Goal: Complete application form

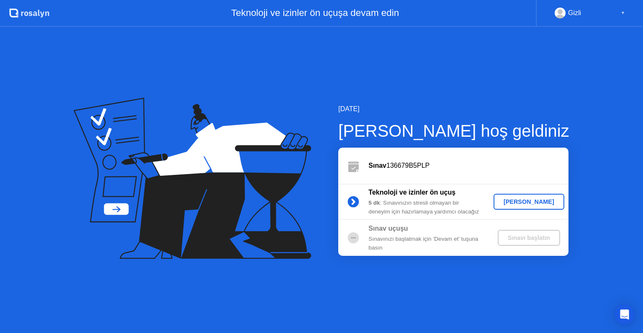
click at [540, 201] on div "[PERSON_NAME]" at bounding box center [529, 201] width 64 height 7
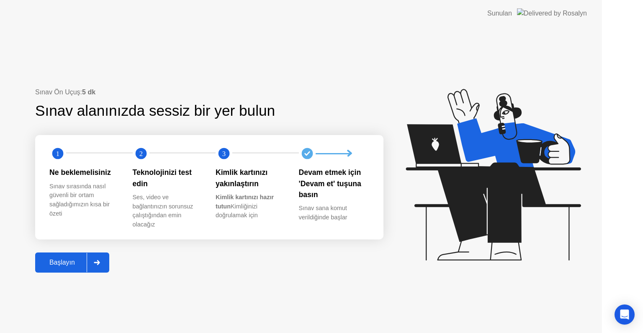
click at [540, 201] on icon at bounding box center [493, 174] width 175 height 171
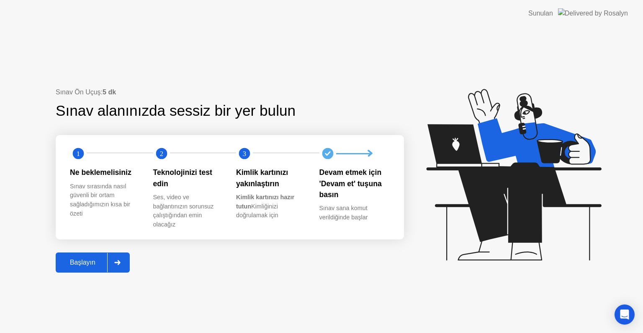
click at [84, 269] on button "Başlayın" at bounding box center [93, 262] width 74 height 20
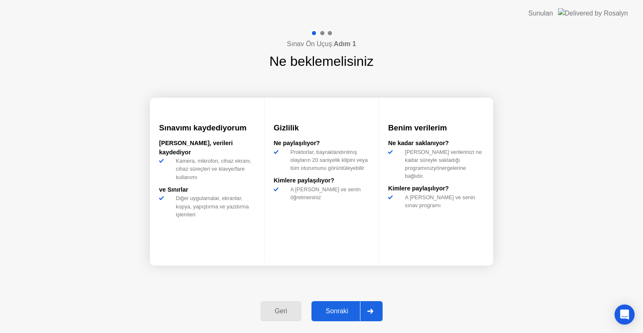
click at [335, 312] on div "Sonraki" at bounding box center [337, 311] width 46 height 8
select select "**********"
select select "*******"
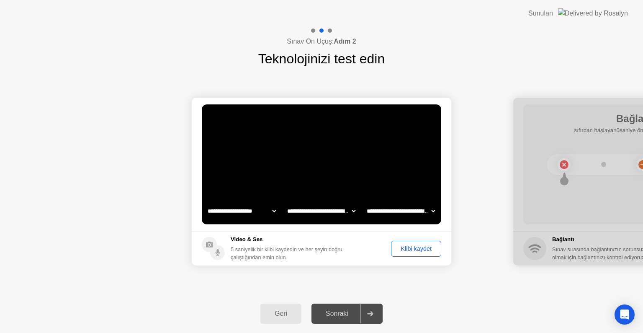
click at [404, 245] on div "Klibi kaydet" at bounding box center [416, 248] width 44 height 7
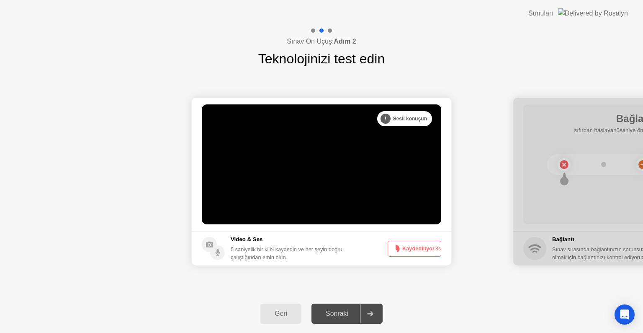
click at [409, 248] on button "Kaydediliyor 3s" at bounding box center [415, 248] width 54 height 16
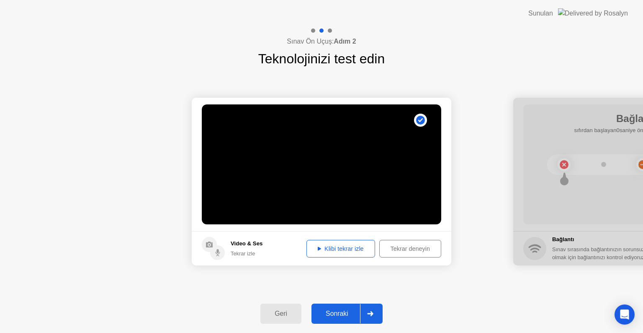
click at [349, 250] on div "Klibi tekrar izle" at bounding box center [340, 248] width 63 height 7
click at [349, 312] on div "Sonraki" at bounding box center [337, 313] width 46 height 8
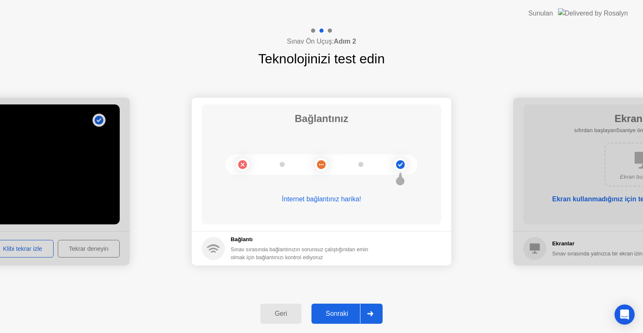
click at [350, 312] on div "Sonraki" at bounding box center [337, 313] width 46 height 8
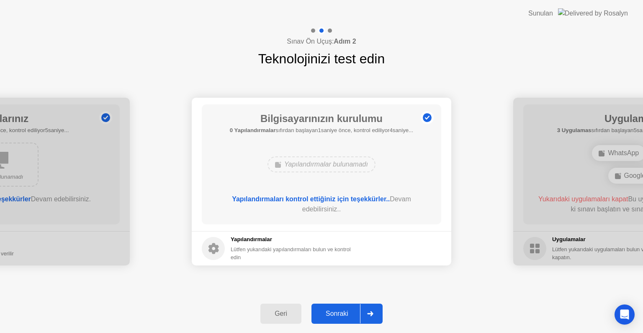
click at [341, 310] on div "Sonraki" at bounding box center [337, 313] width 46 height 8
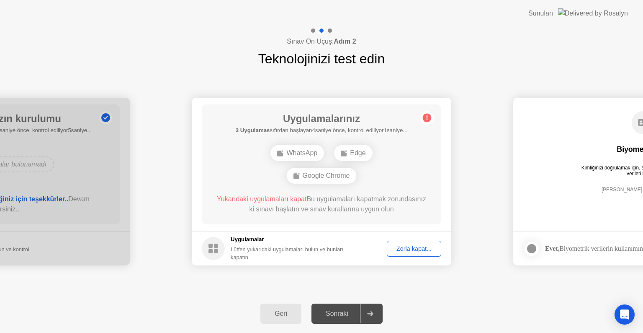
click at [410, 248] on div "Zorla kapat..." at bounding box center [414, 248] width 49 height 7
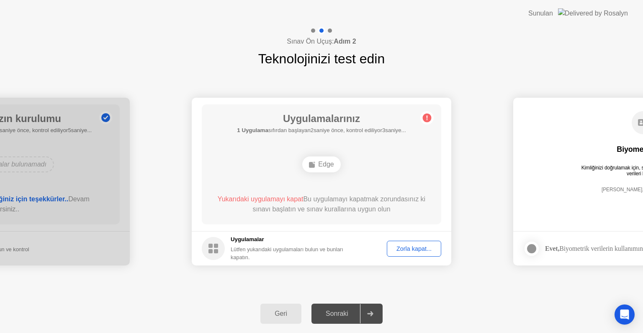
click at [406, 249] on div "Zorla kapat..." at bounding box center [414, 248] width 49 height 7
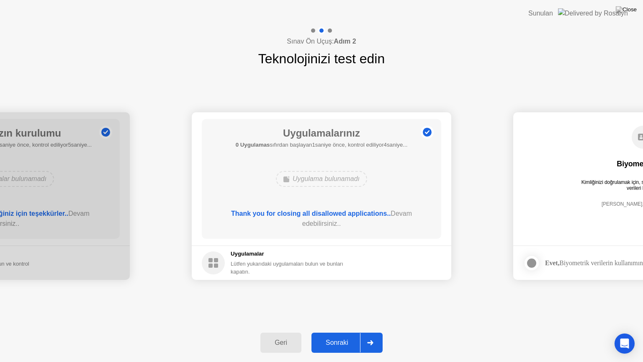
click at [356, 332] on div "Sonraki" at bounding box center [337, 343] width 46 height 8
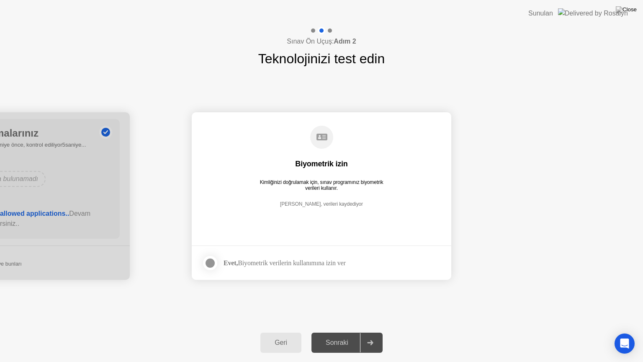
click at [213, 263] on div at bounding box center [210, 263] width 10 height 10
click at [340, 332] on div "Sonraki" at bounding box center [337, 343] width 46 height 8
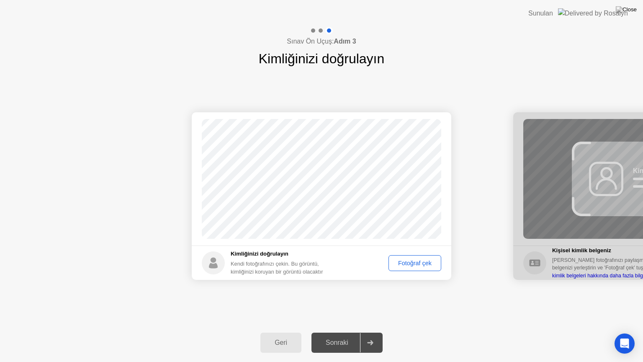
click at [416, 266] on div "Fotoğraf çek" at bounding box center [415, 263] width 47 height 7
click at [345, 332] on div "Sonraki" at bounding box center [337, 343] width 46 height 8
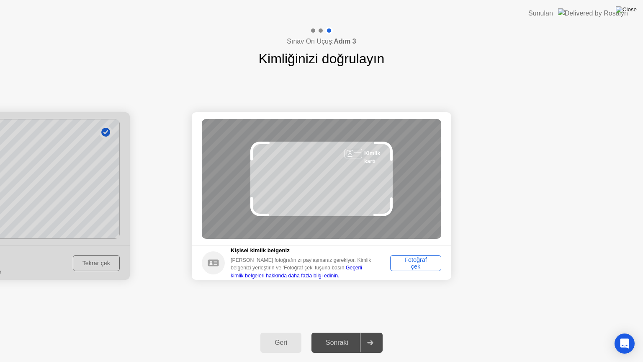
click at [630, 11] on img at bounding box center [626, 9] width 21 height 7
